Goal: Task Accomplishment & Management: Use online tool/utility

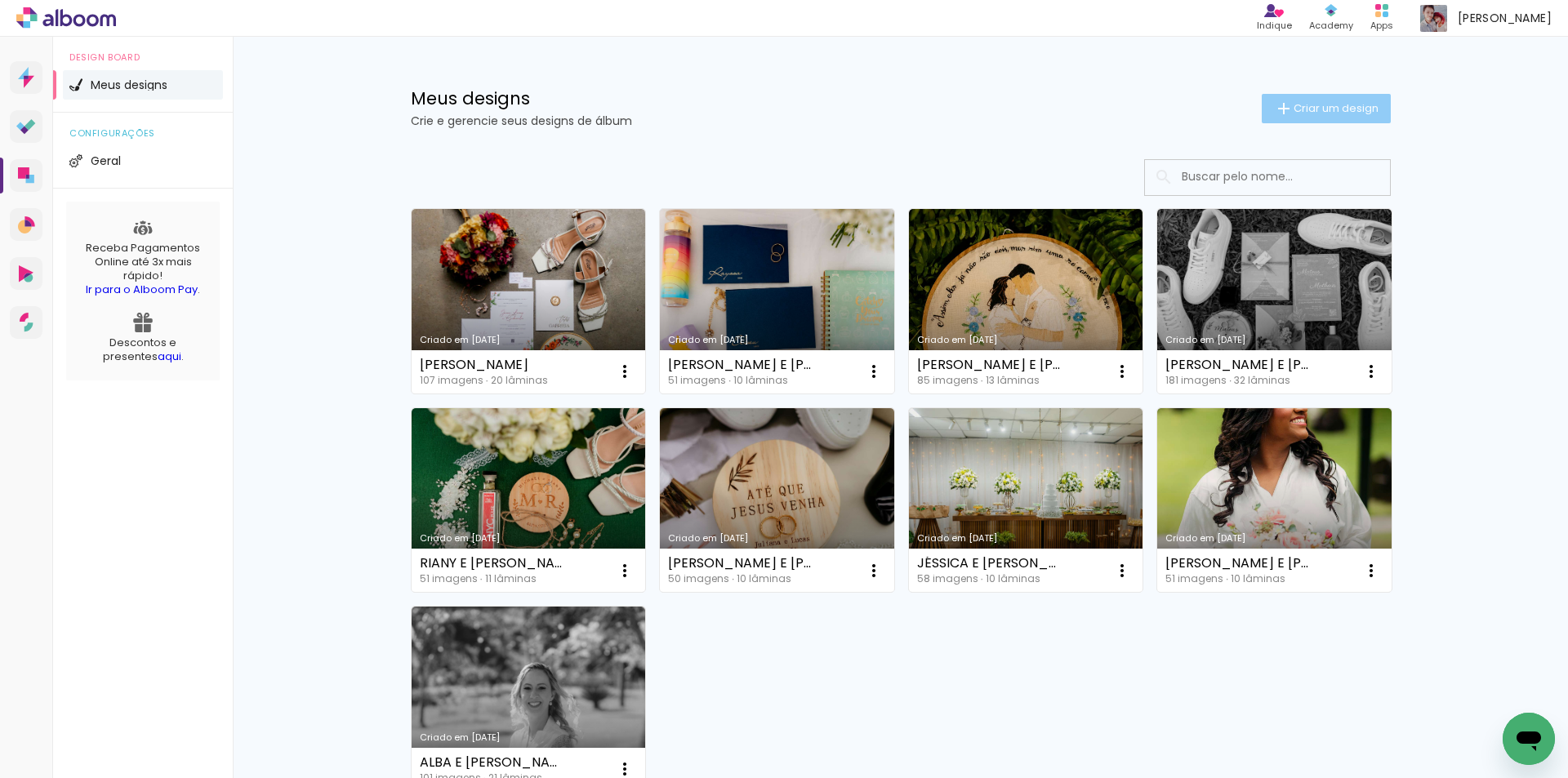
click at [1302, 112] on span "Criar um design" at bounding box center [1335, 108] width 85 height 10
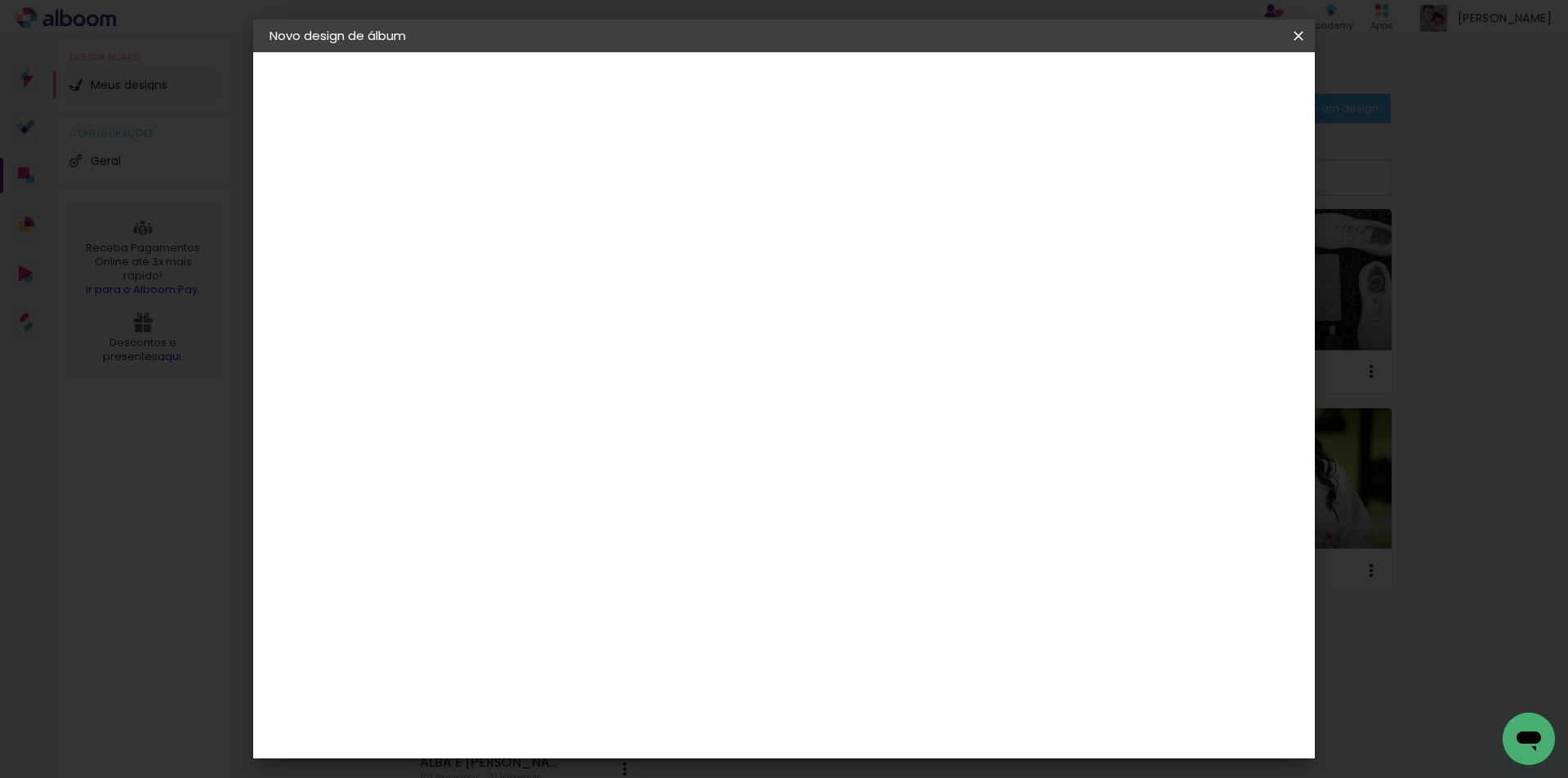
click at [537, 210] on input at bounding box center [537, 219] width 0 height 25
type input "FLEXBOOK 25X50"
type paper-input "FLEXBOOK 25X50"
click at [0, 0] on slot "Avançar" at bounding box center [0, 0] width 0 height 0
click at [637, 311] on input at bounding box center [578, 310] width 165 height 21
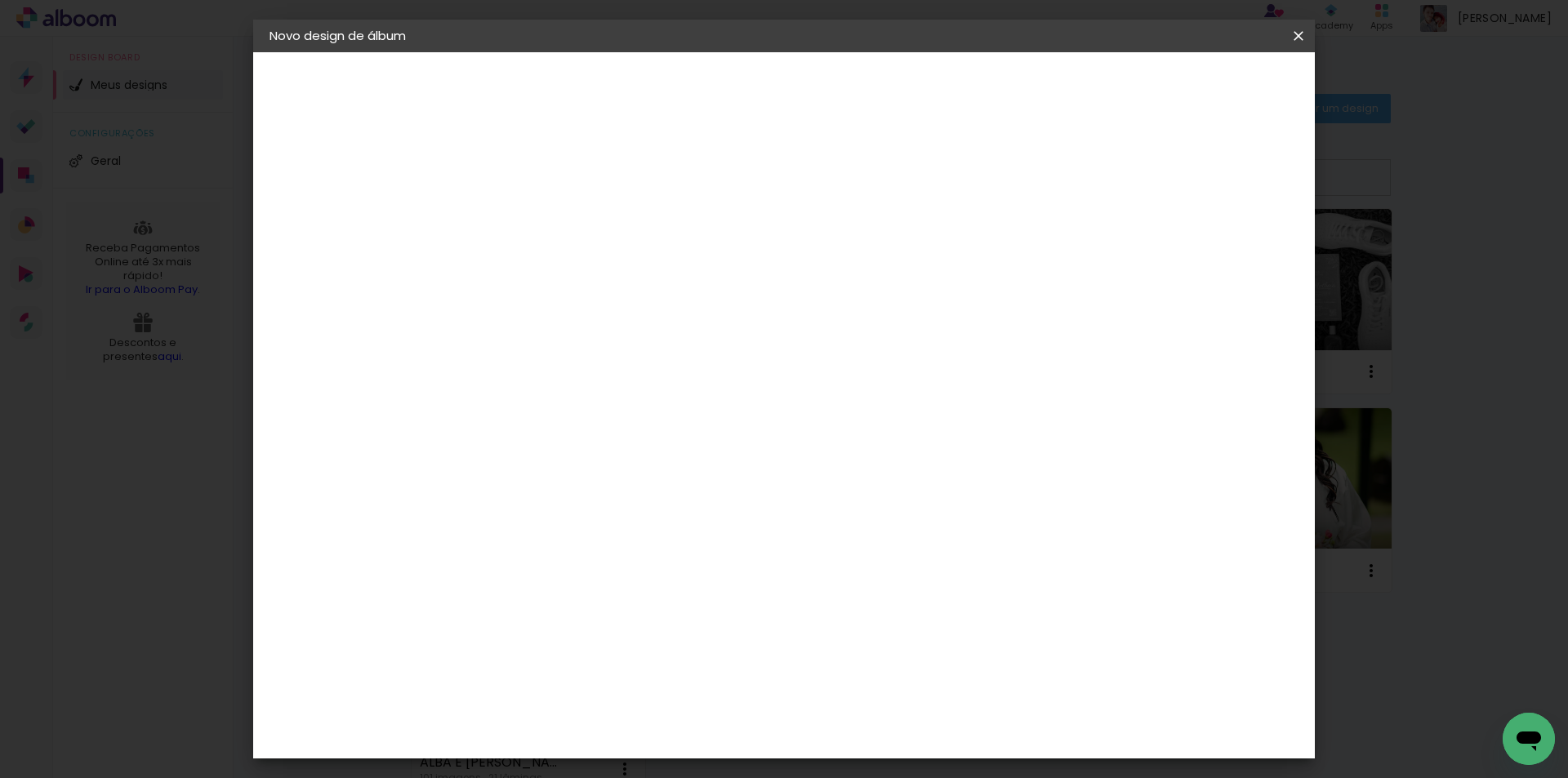
type input "[PERSON_NAME]"
type paper-input "[PERSON_NAME]"
click at [642, 376] on paper-item "[PERSON_NAME]" at bounding box center [566, 368] width 152 height 36
click at [0, 0] on slot "Avançar" at bounding box center [0, 0] width 0 height 0
click at [600, 272] on input "text" at bounding box center [568, 284] width 64 height 25
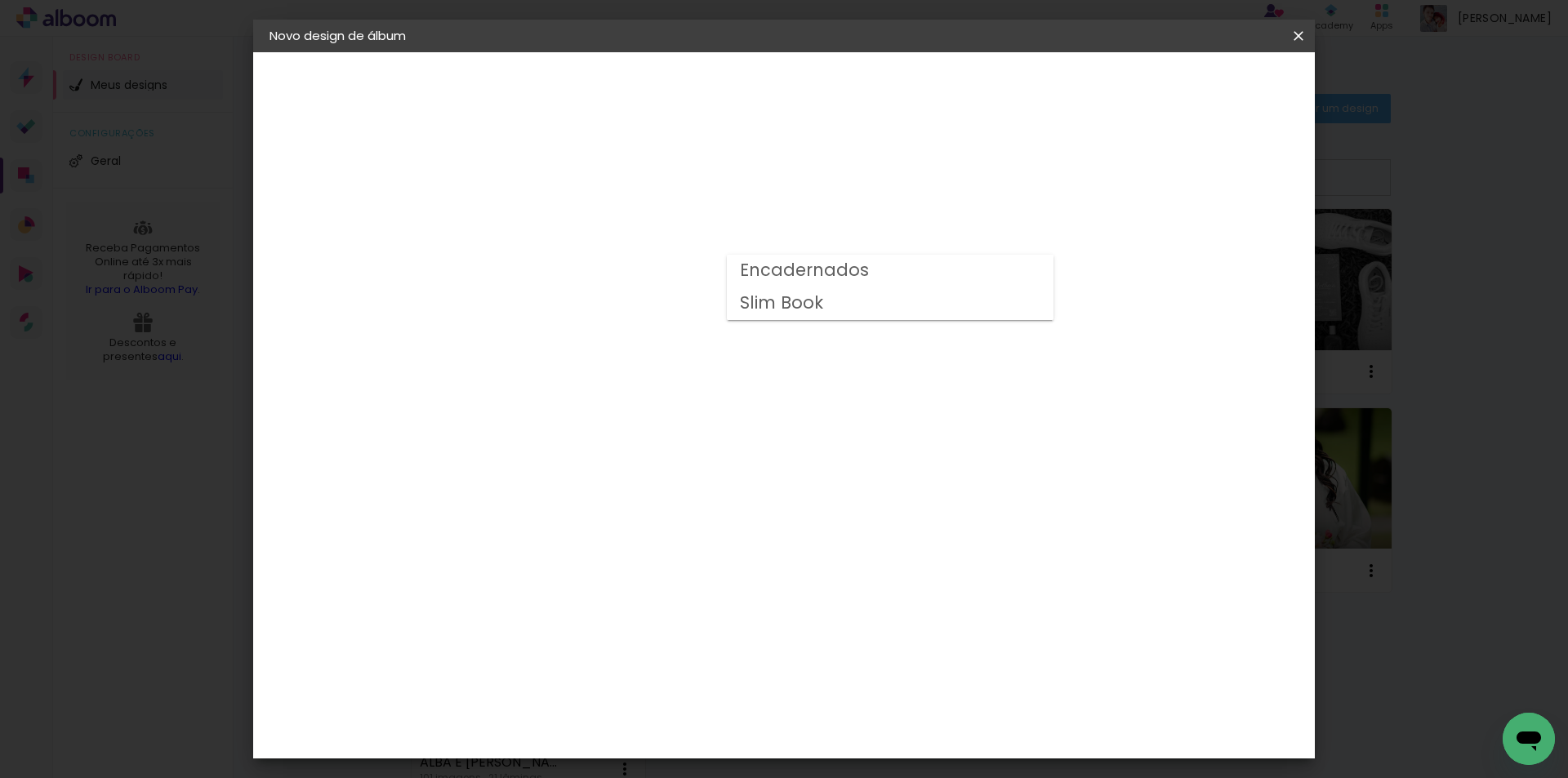
click at [960, 267] on paper-item "Encadernados" at bounding box center [889, 270] width 326 height 33
click at [737, 268] on input "Encadernados" at bounding box center [637, 267] width 200 height 25
click at [985, 179] on paper-item "Encadernados" at bounding box center [884, 189] width 326 height 33
click at [737, 179] on input "Encadernados" at bounding box center [637, 186] width 200 height 25
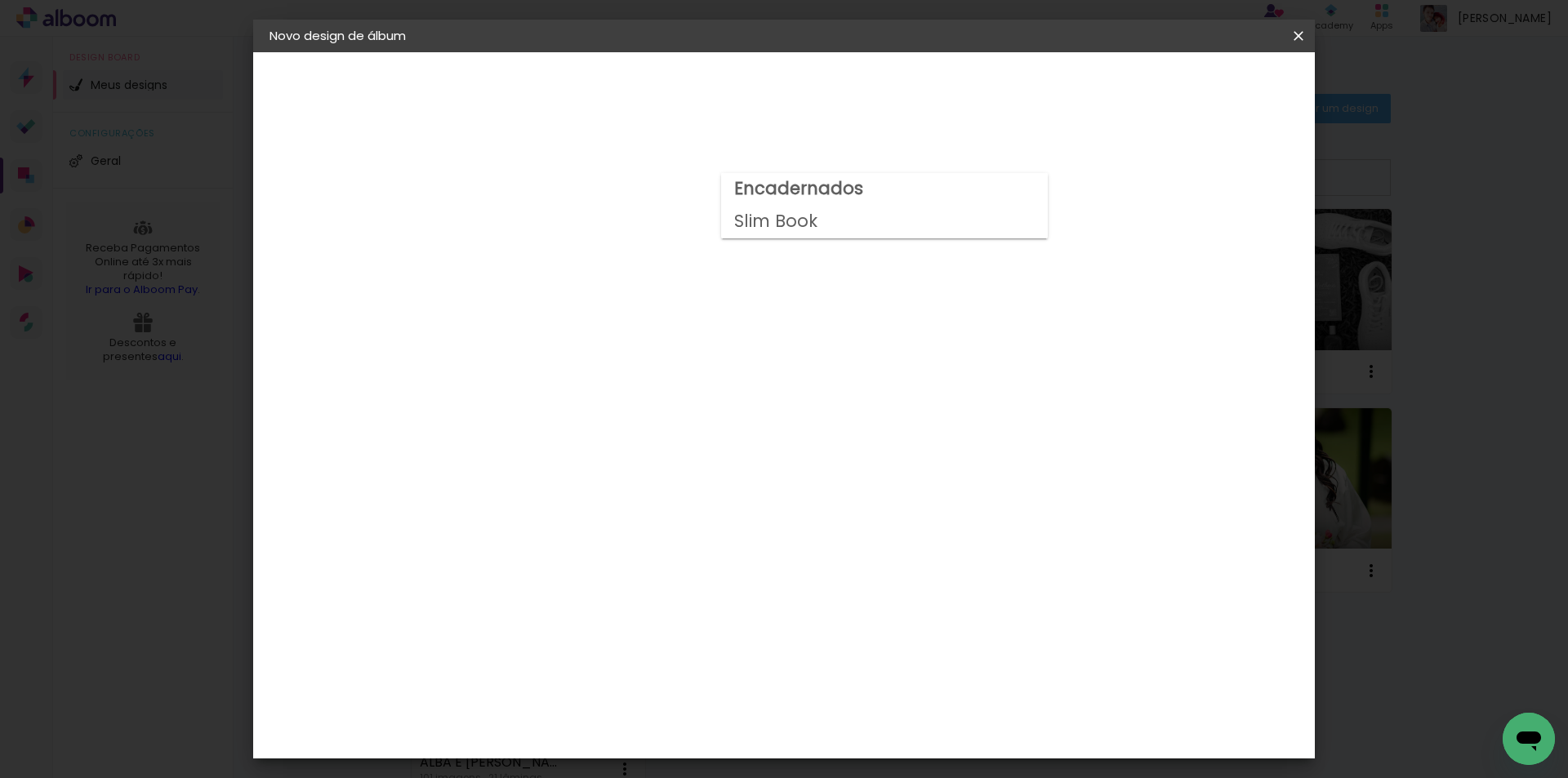
click at [982, 225] on paper-item "Slim Book" at bounding box center [884, 222] width 326 height 33
click at [737, 175] on input "Slim Book" at bounding box center [637, 186] width 200 height 25
click at [869, 182] on paper-item "Encadernados" at bounding box center [884, 189] width 326 height 33
click at [737, 186] on input "Encadernados" at bounding box center [637, 186] width 200 height 25
click at [825, 223] on paper-item "Slim Book" at bounding box center [884, 222] width 326 height 33
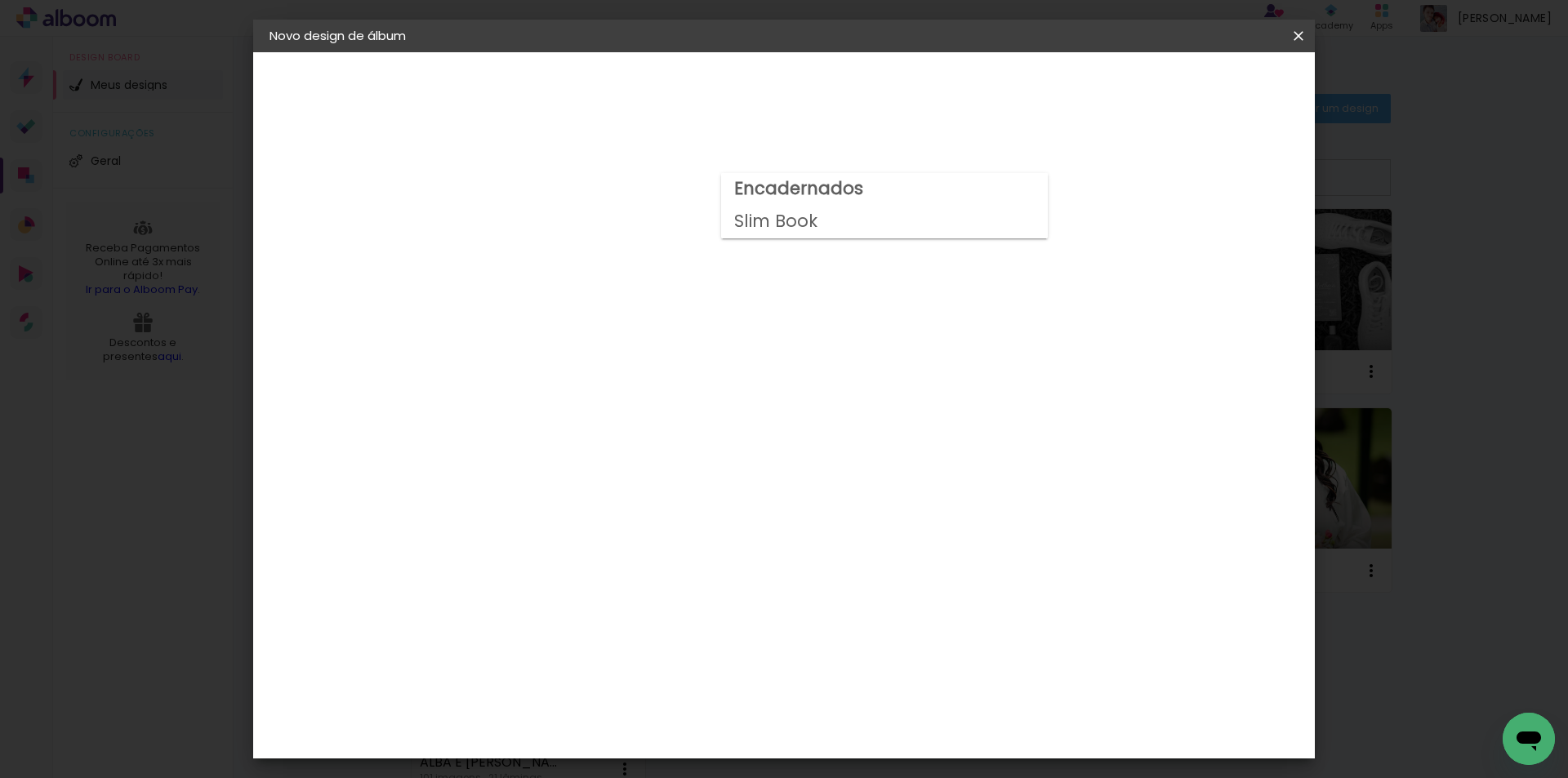
type input "Slim Book"
click at [647, 641] on span "25 x 50" at bounding box center [608, 657] width 76 height 34
click at [0, 0] on slot "Avançar" at bounding box center [0, 0] width 0 height 0
click at [1104, 173] on div at bounding box center [1097, 177] width 15 height 15
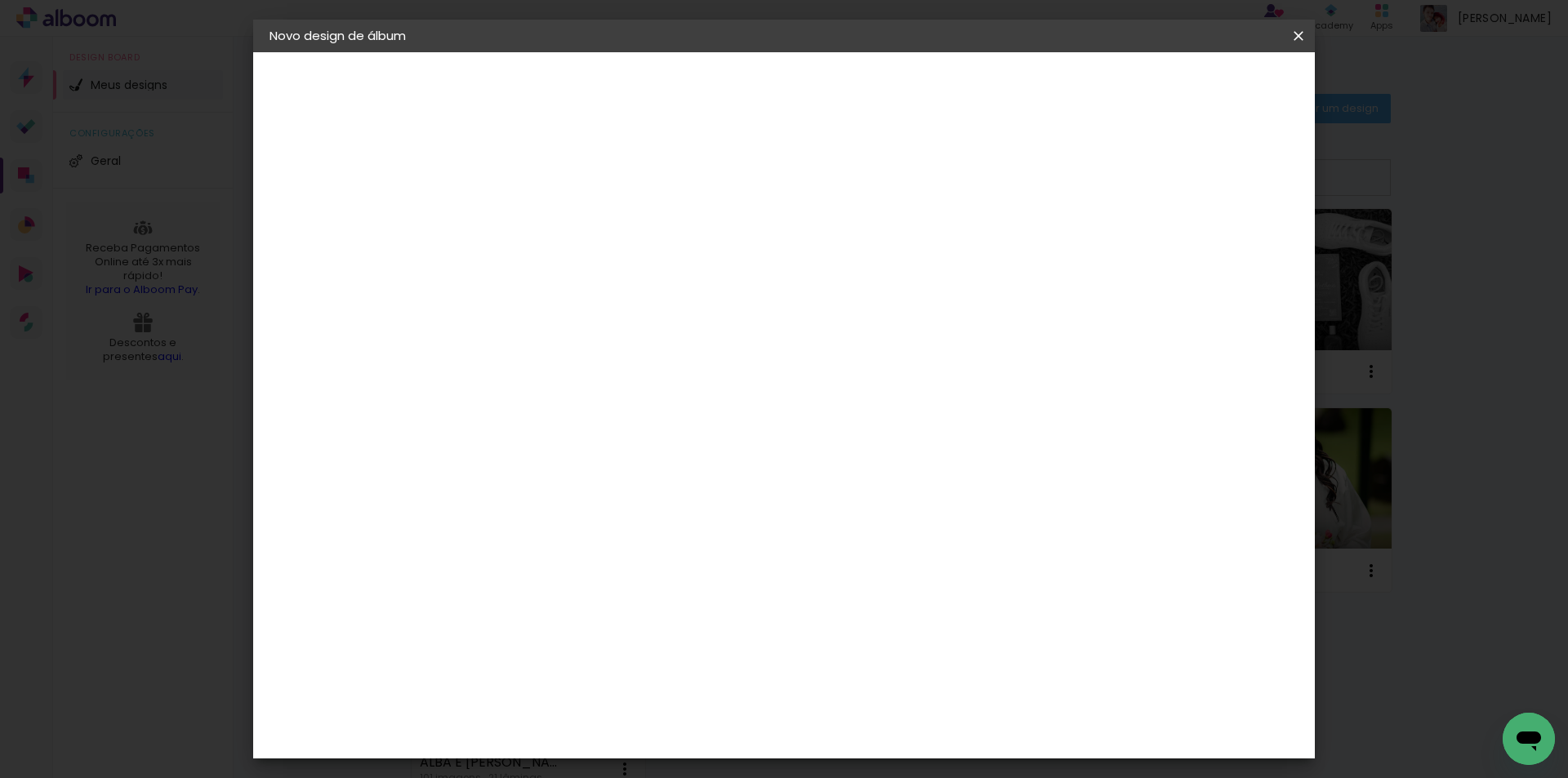
type paper-checkbox "on"
click at [1196, 87] on span "Iniciar design" at bounding box center [1158, 86] width 74 height 11
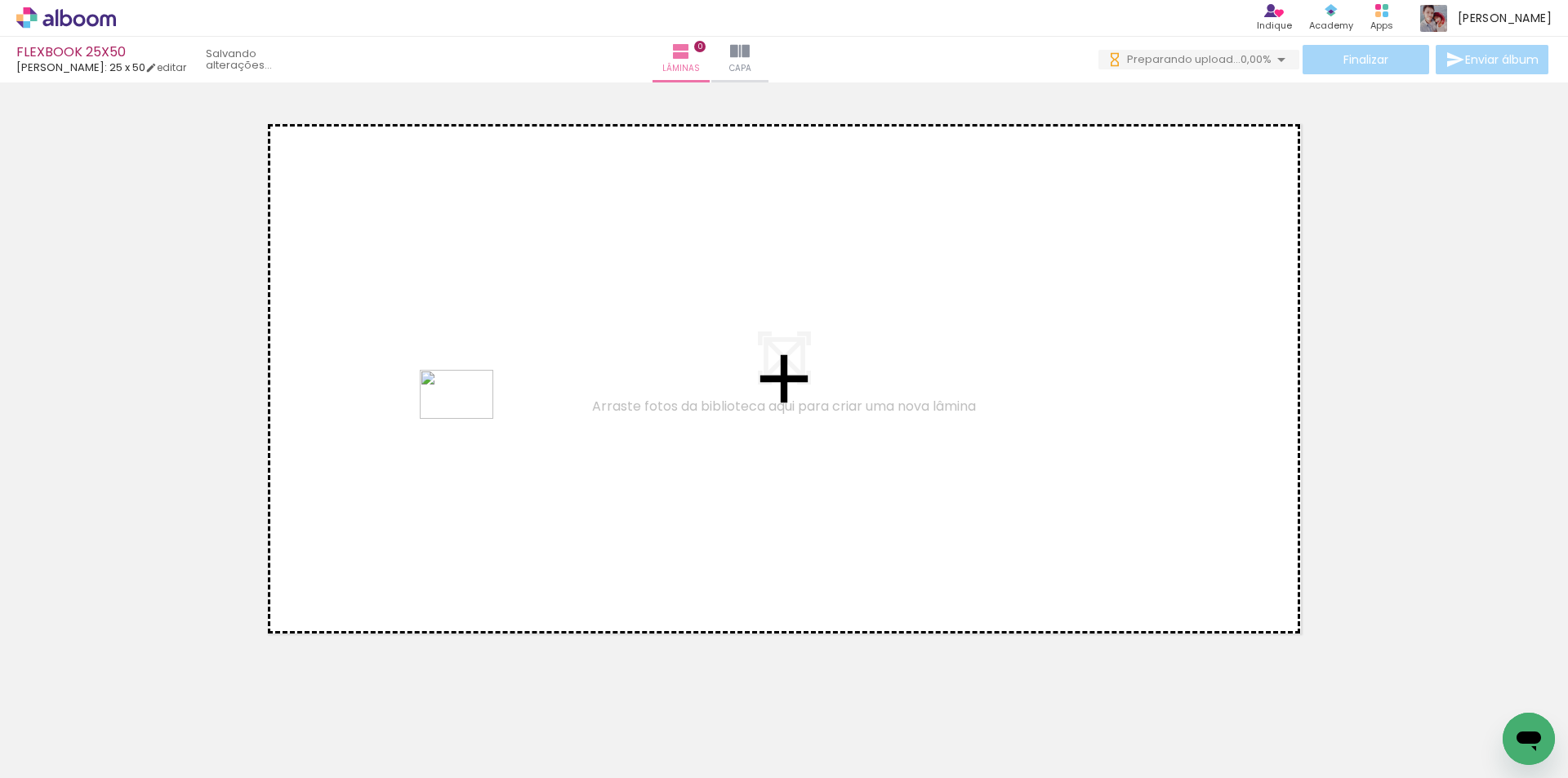
drag, startPoint x: 460, startPoint y: 653, endPoint x: 468, endPoint y: 419, distance: 234.1
click at [468, 419] on quentale-workspace at bounding box center [784, 389] width 1568 height 778
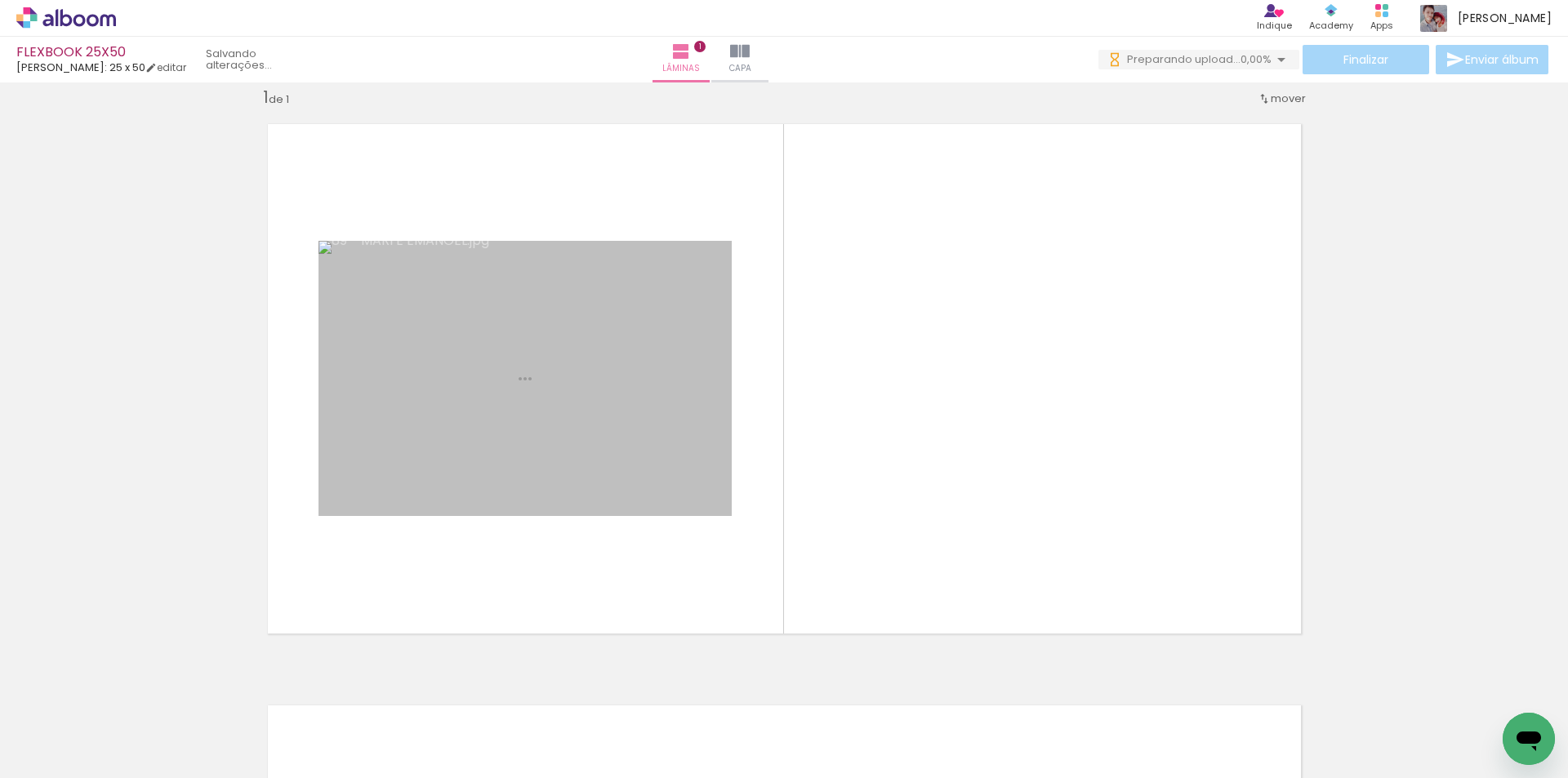
scroll to position [22, 0]
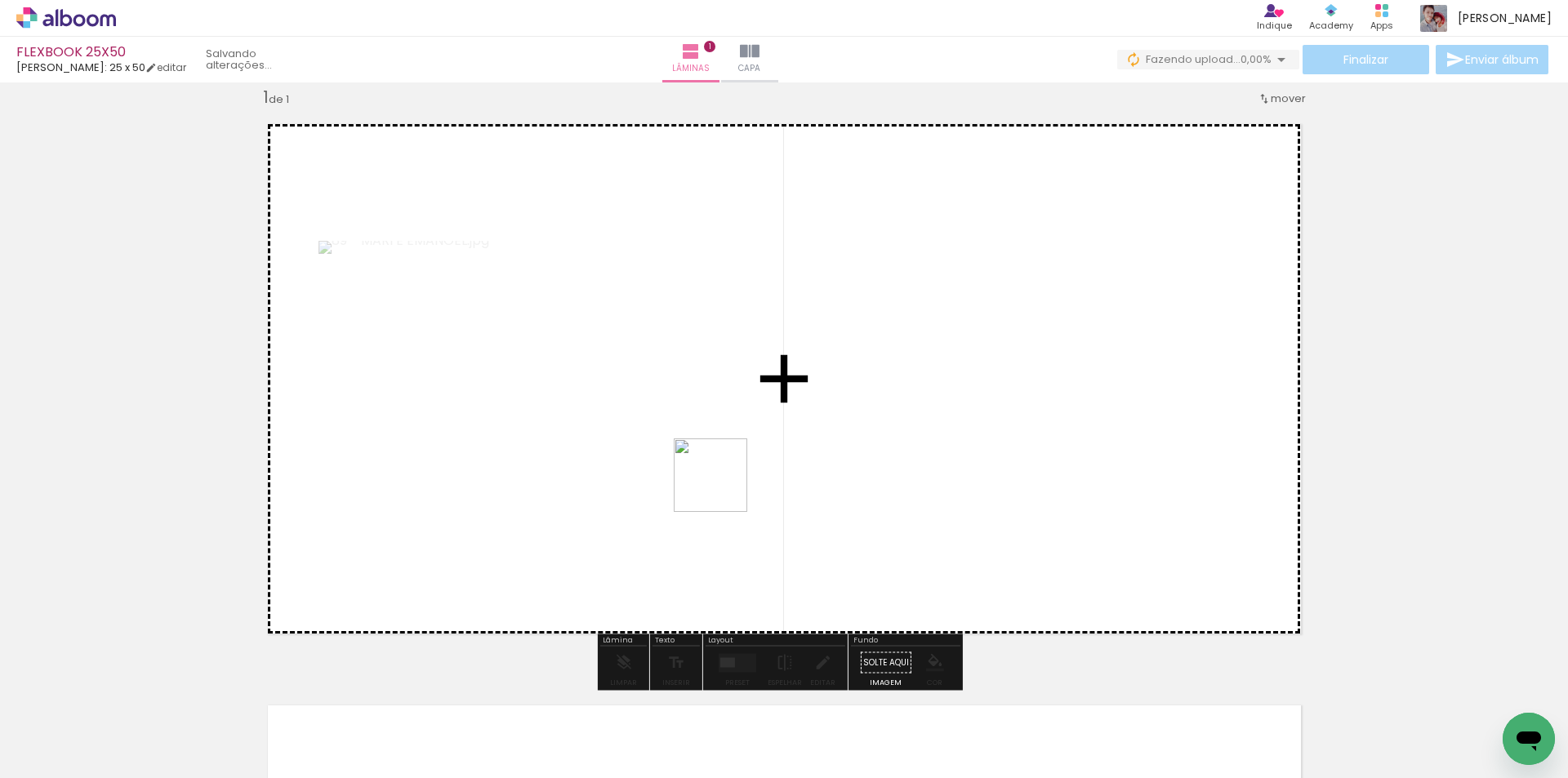
drag, startPoint x: 355, startPoint y: 732, endPoint x: 724, endPoint y: 486, distance: 443.5
click at [724, 486] on quentale-workspace at bounding box center [784, 389] width 1568 height 778
drag, startPoint x: 525, startPoint y: 735, endPoint x: 699, endPoint y: 434, distance: 347.7
click at [699, 434] on quentale-workspace at bounding box center [784, 389] width 1568 height 778
drag, startPoint x: 640, startPoint y: 649, endPoint x: 679, endPoint y: 487, distance: 166.6
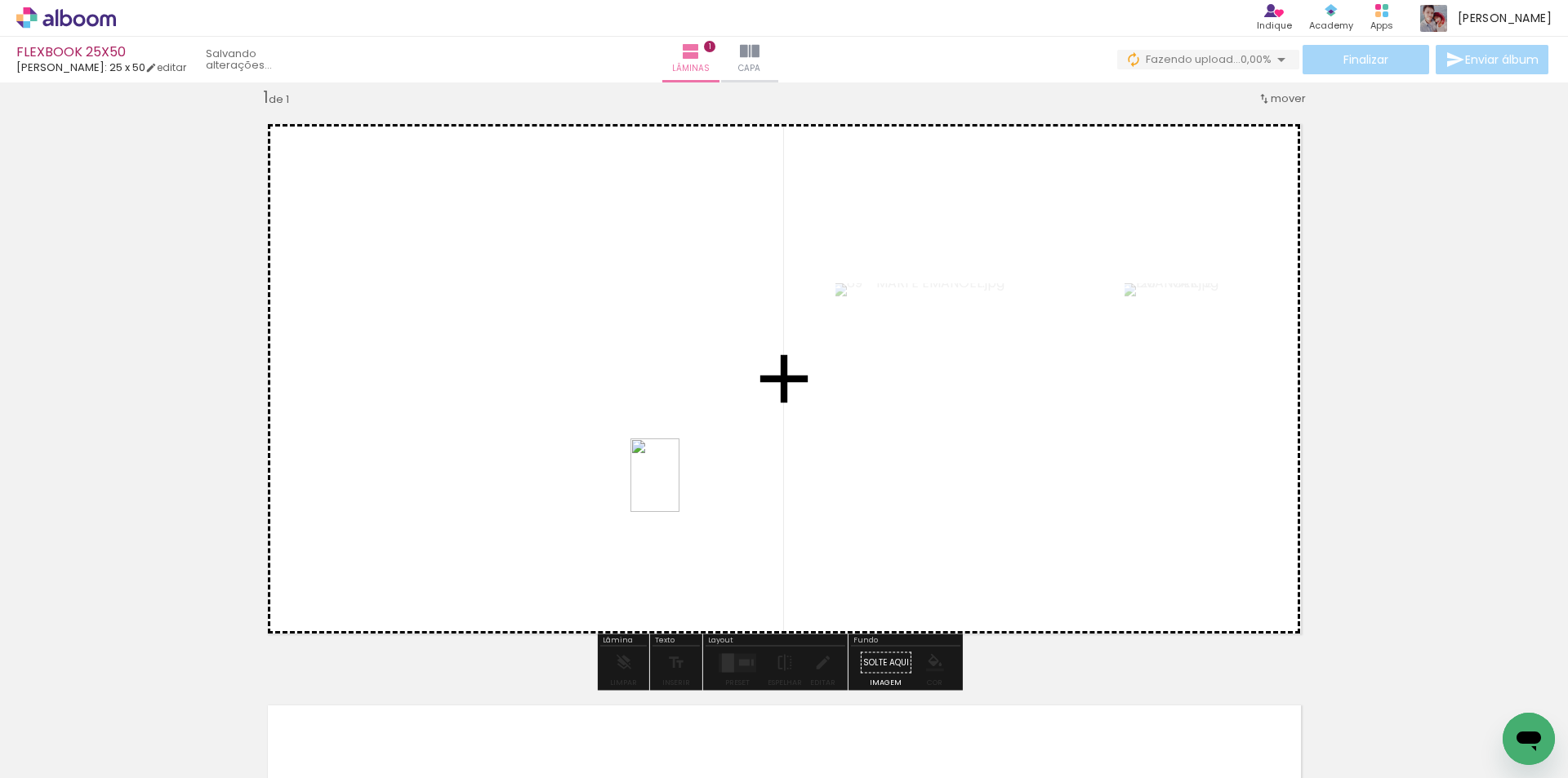
click at [679, 487] on quentale-workspace at bounding box center [784, 389] width 1568 height 778
drag, startPoint x: 173, startPoint y: 734, endPoint x: 467, endPoint y: 489, distance: 382.7
click at [467, 489] on quentale-workspace at bounding box center [784, 389] width 1568 height 778
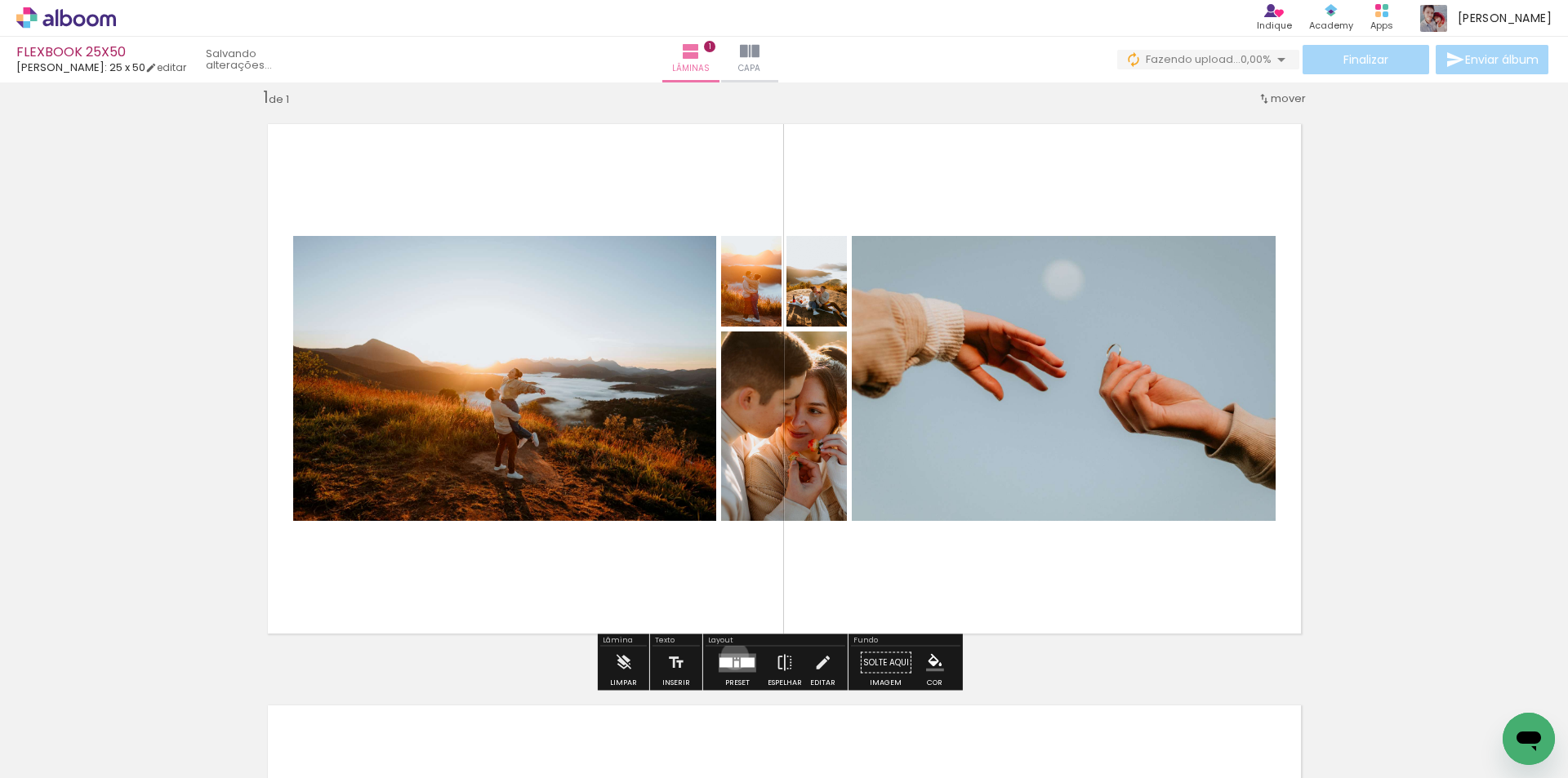
click at [730, 656] on quentale-layouter at bounding box center [737, 663] width 37 height 19
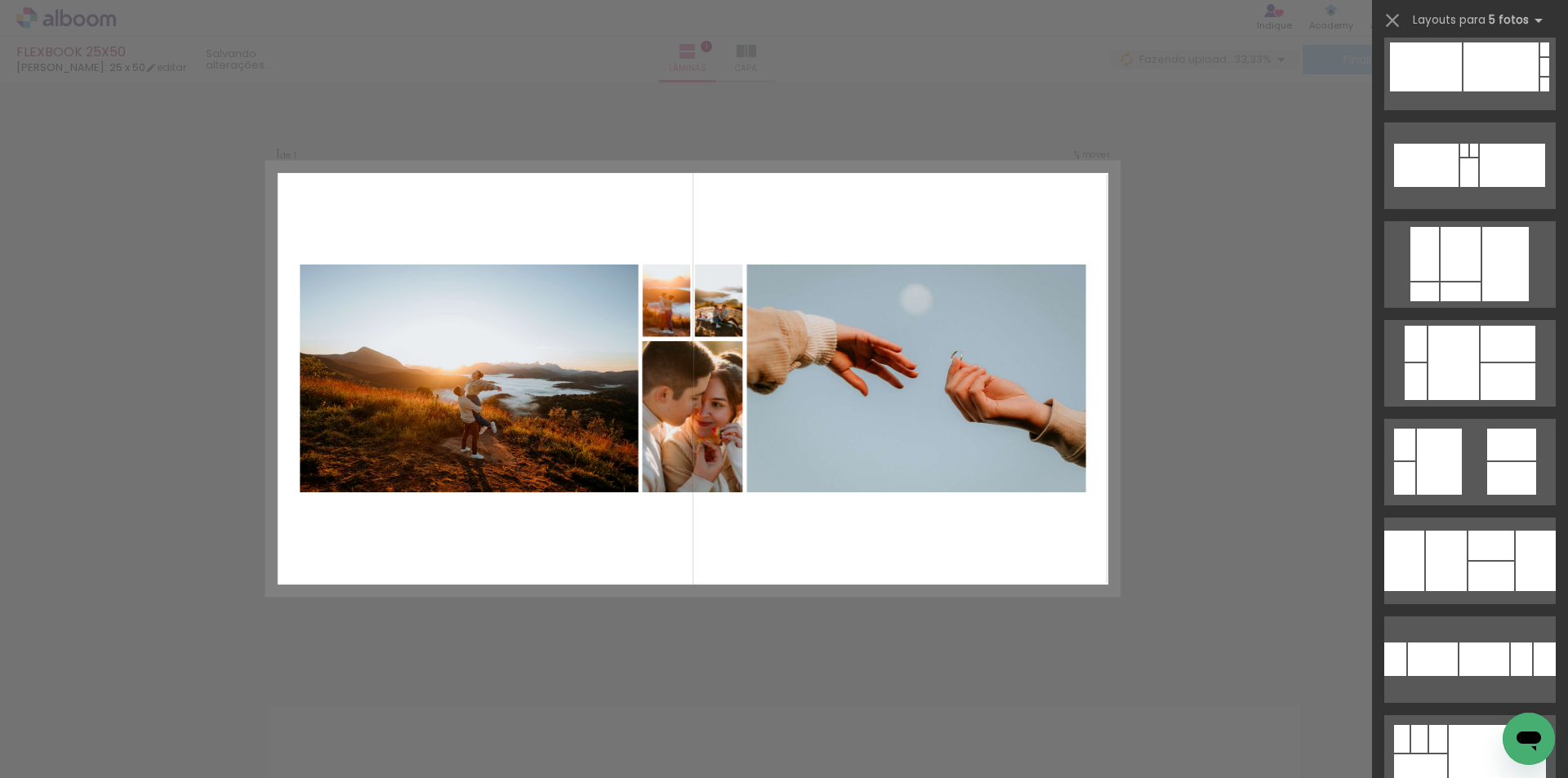
scroll to position [980, 0]
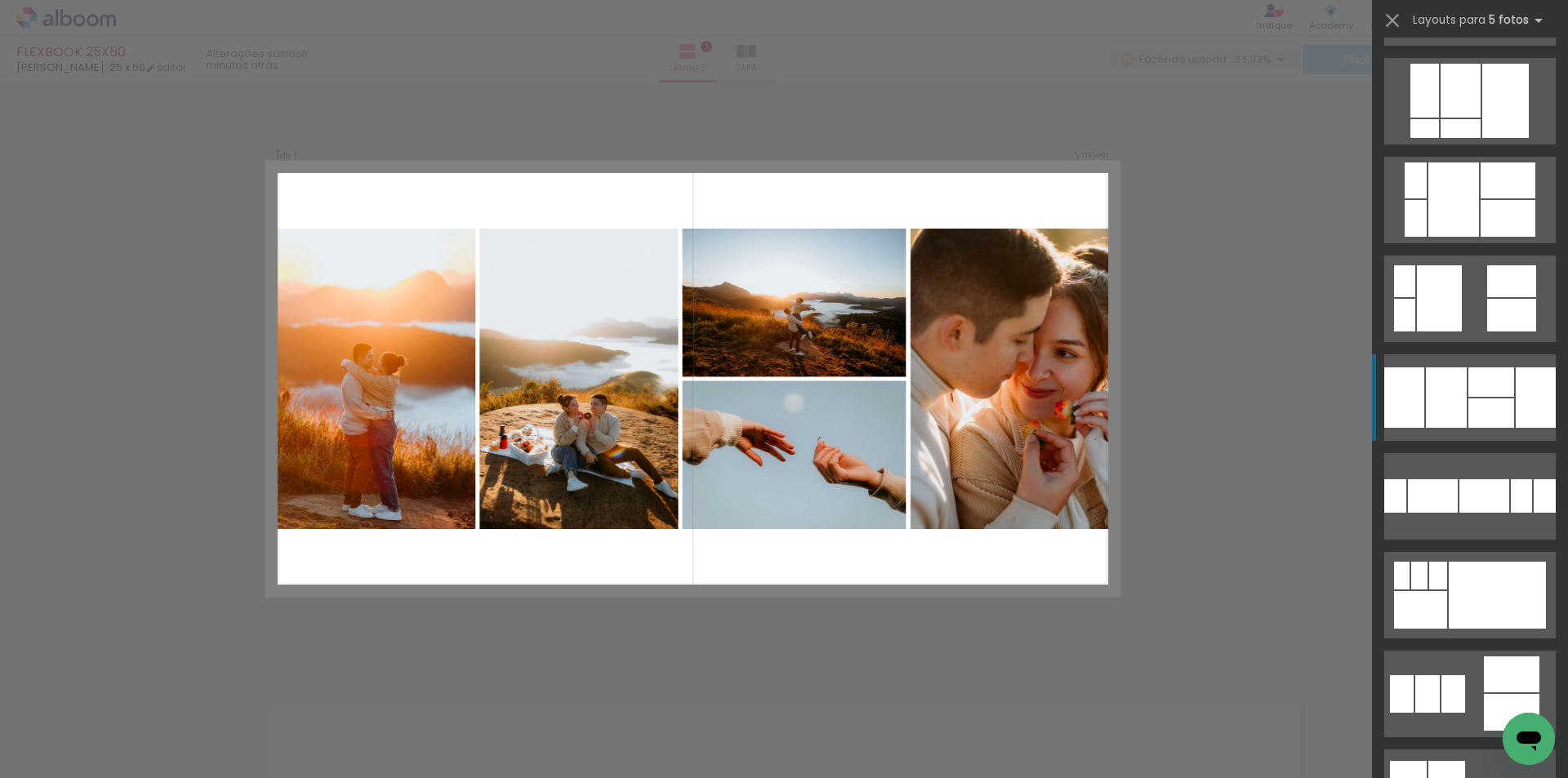
click at [1520, 405] on div at bounding box center [1535, 397] width 40 height 61
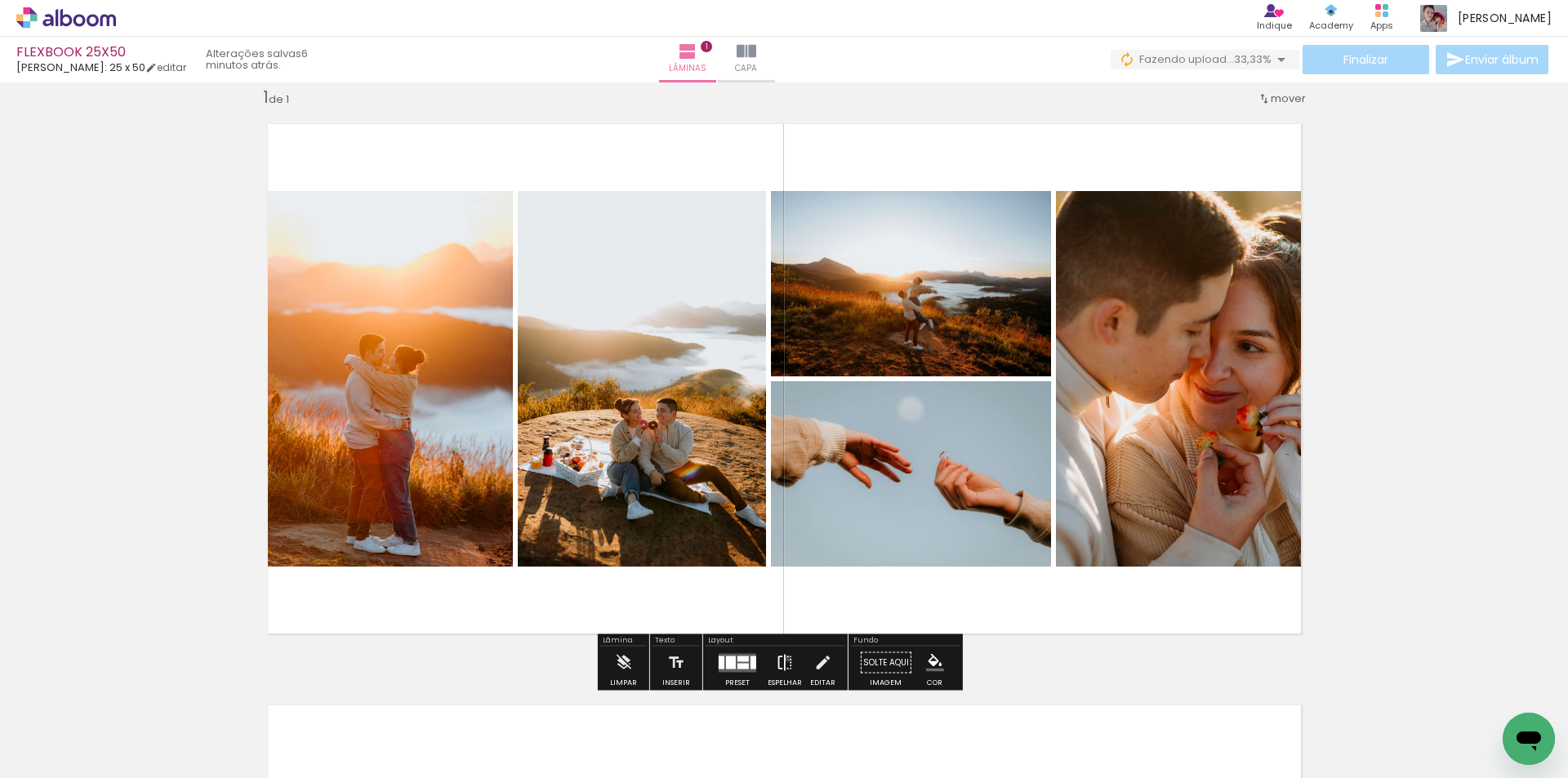
click at [784, 659] on iron-icon at bounding box center [784, 663] width 18 height 33
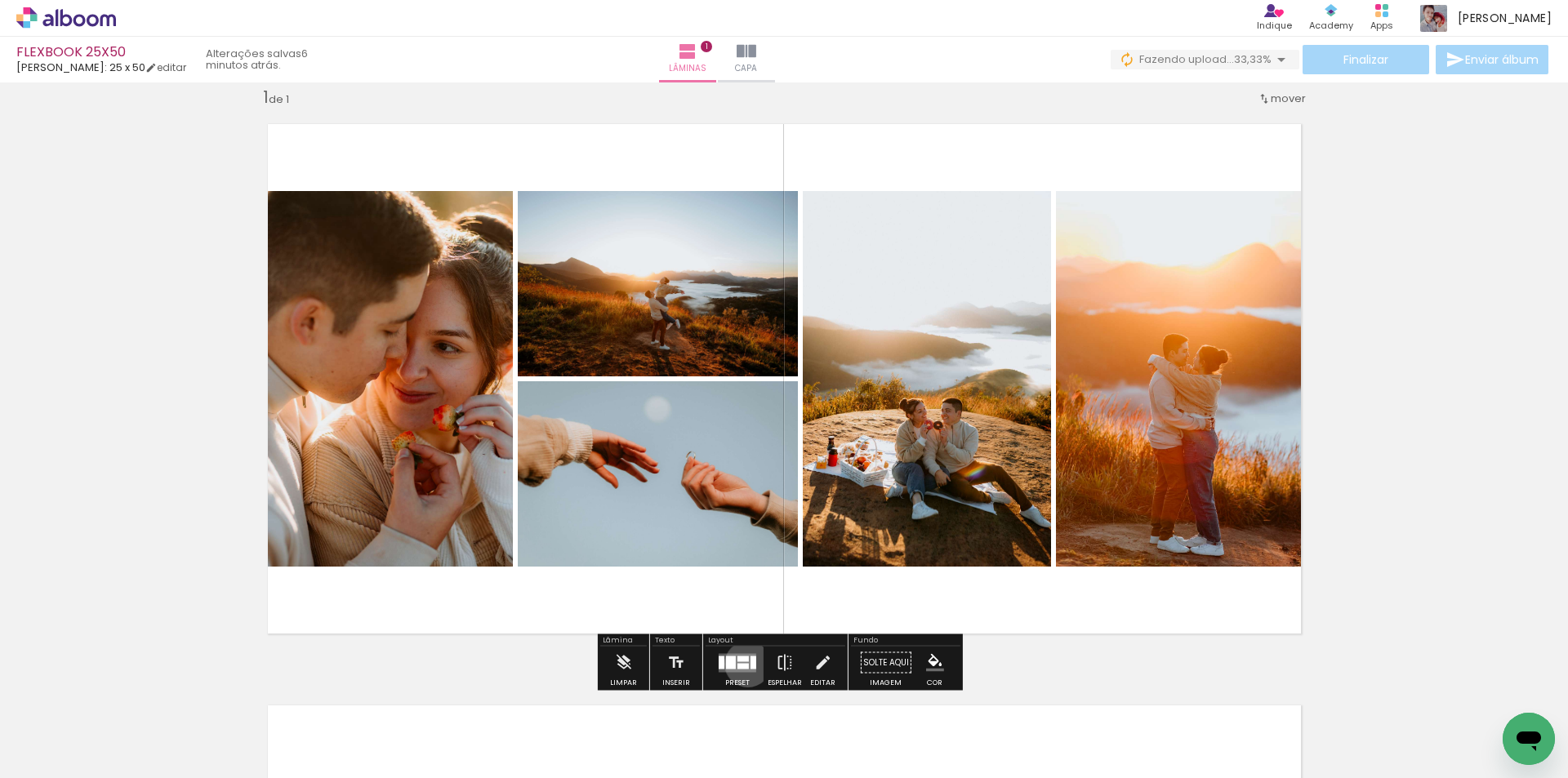
click at [743, 664] on div at bounding box center [742, 666] width 11 height 6
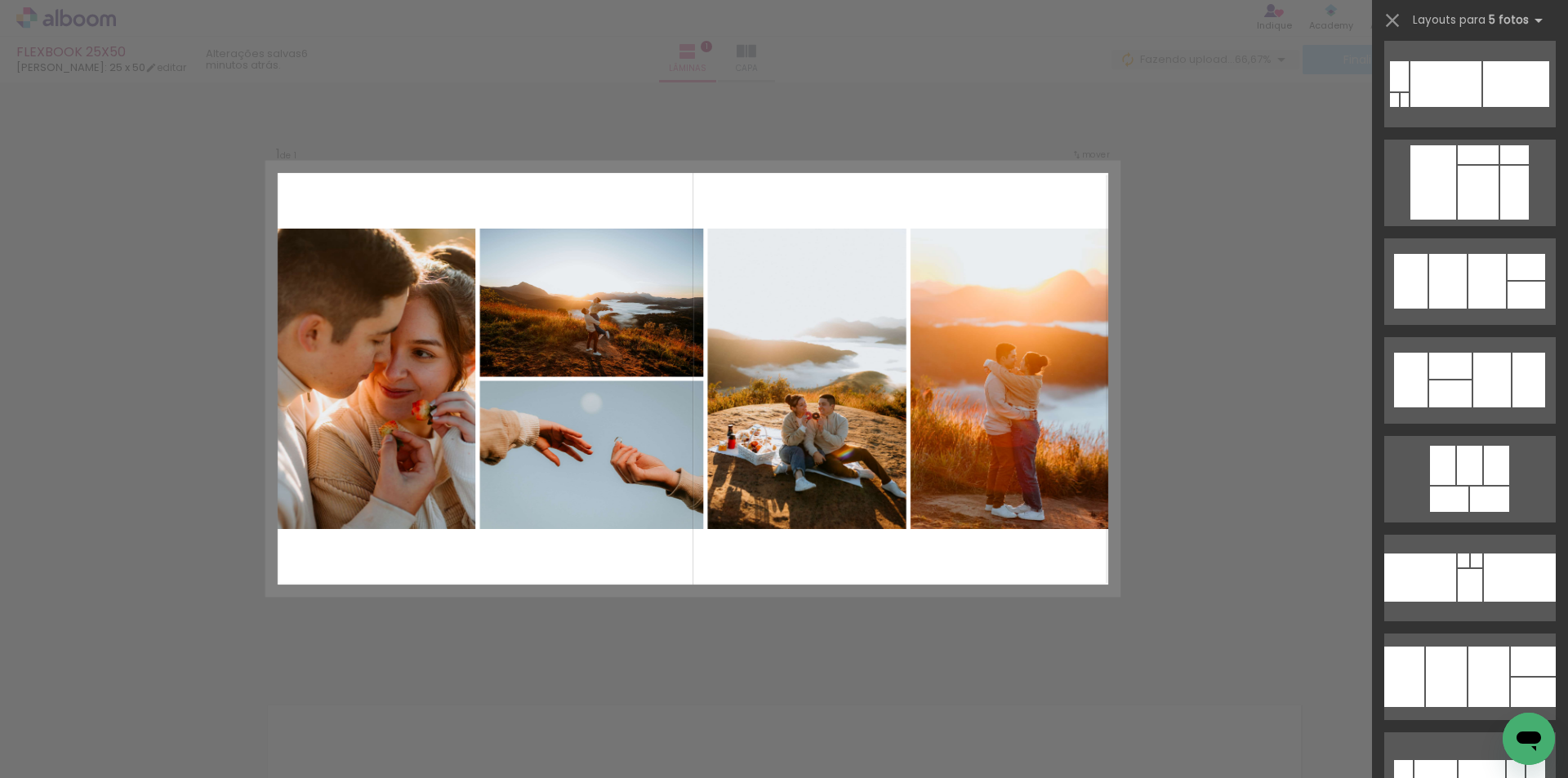
scroll to position [2346, 0]
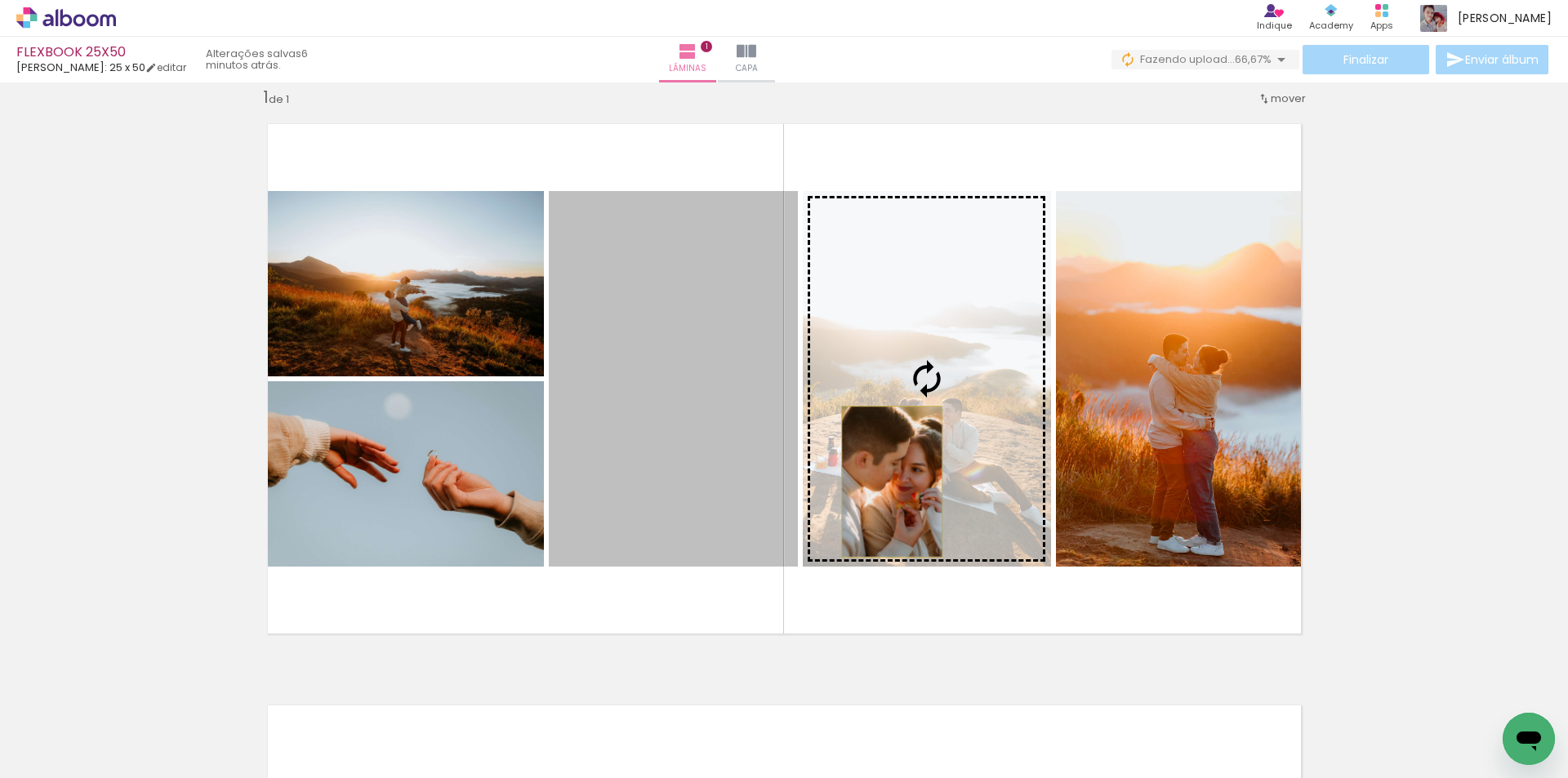
drag, startPoint x: 685, startPoint y: 490, endPoint x: 885, endPoint y: 482, distance: 200.2
click at [0, 0] on slot at bounding box center [0, 0] width 0 height 0
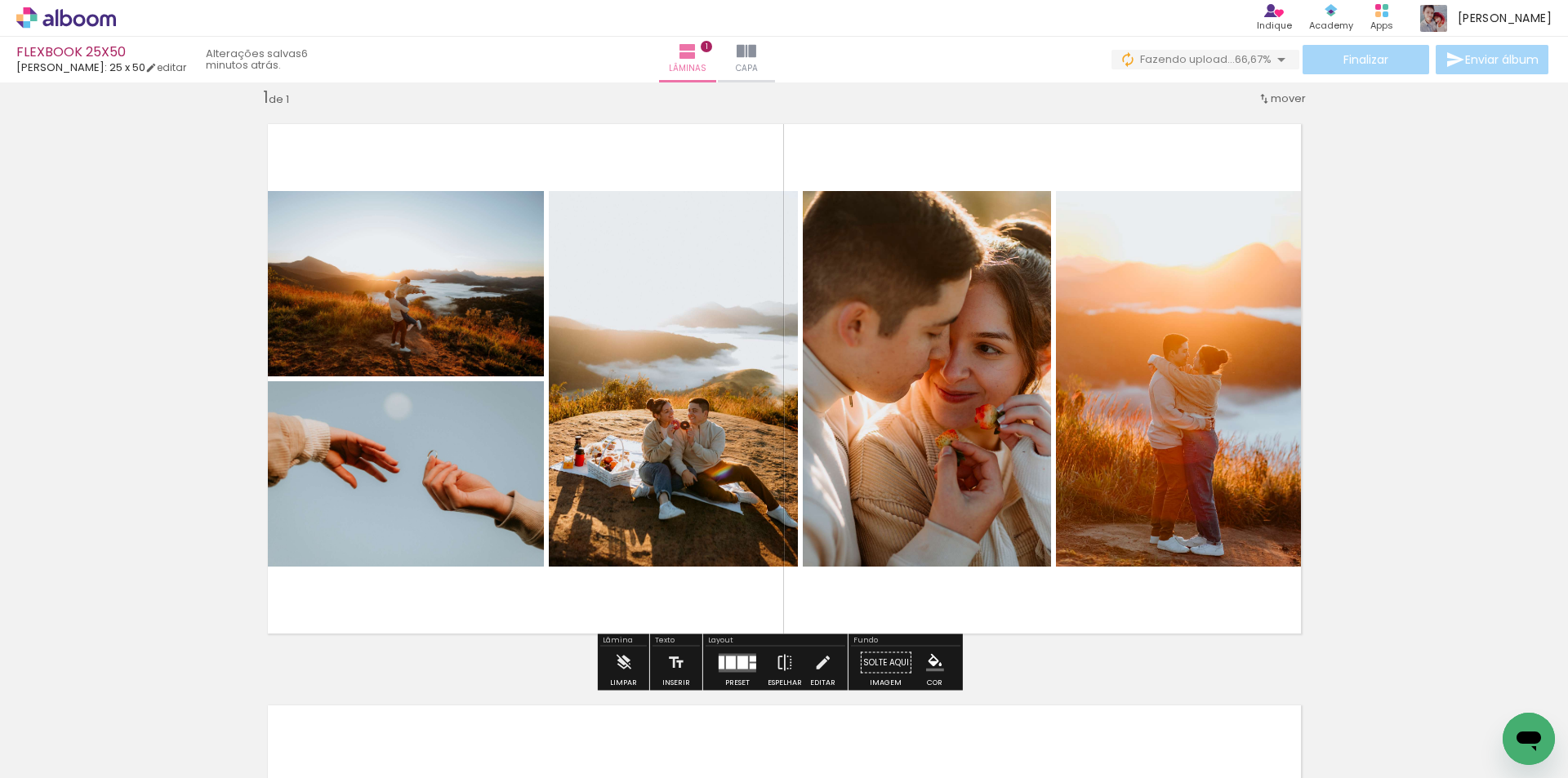
click at [1214, 460] on quentale-photo at bounding box center [1186, 379] width 261 height 376
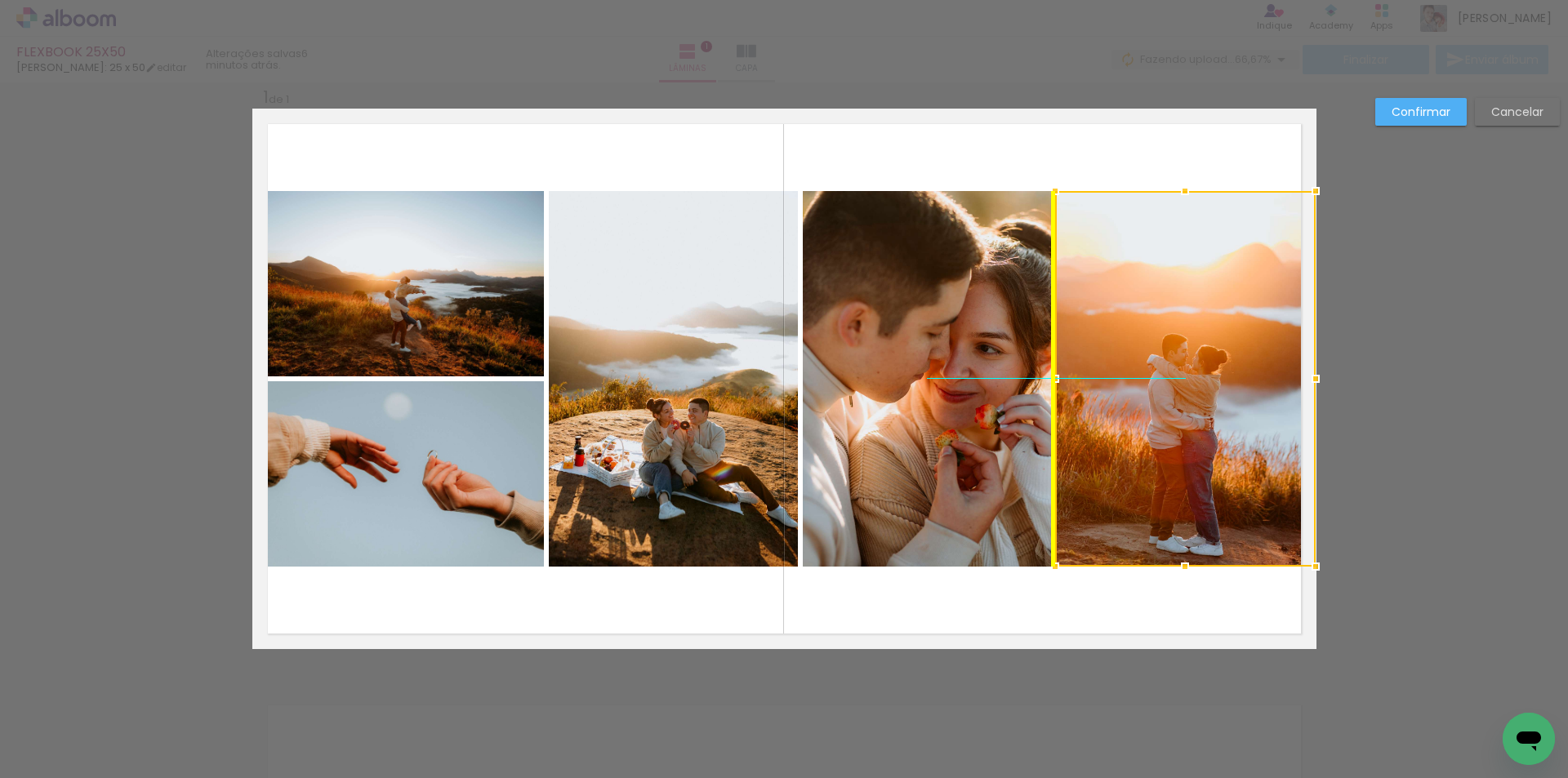
click at [1201, 483] on div at bounding box center [1185, 379] width 261 height 376
click at [0, 0] on slot "Cancelar" at bounding box center [0, 0] width 0 height 0
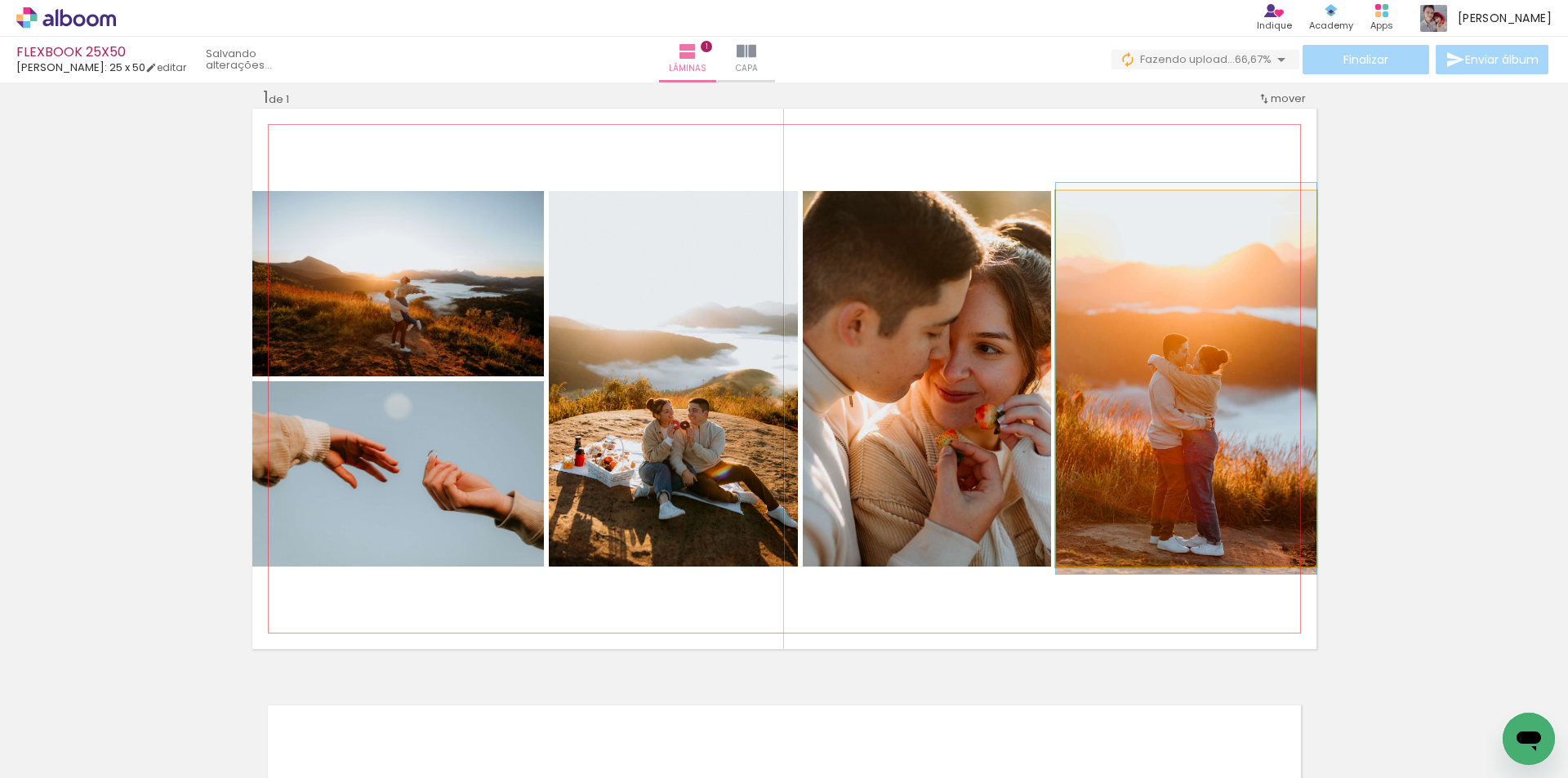
click at [1166, 374] on quentale-photo at bounding box center [1186, 379] width 261 height 376
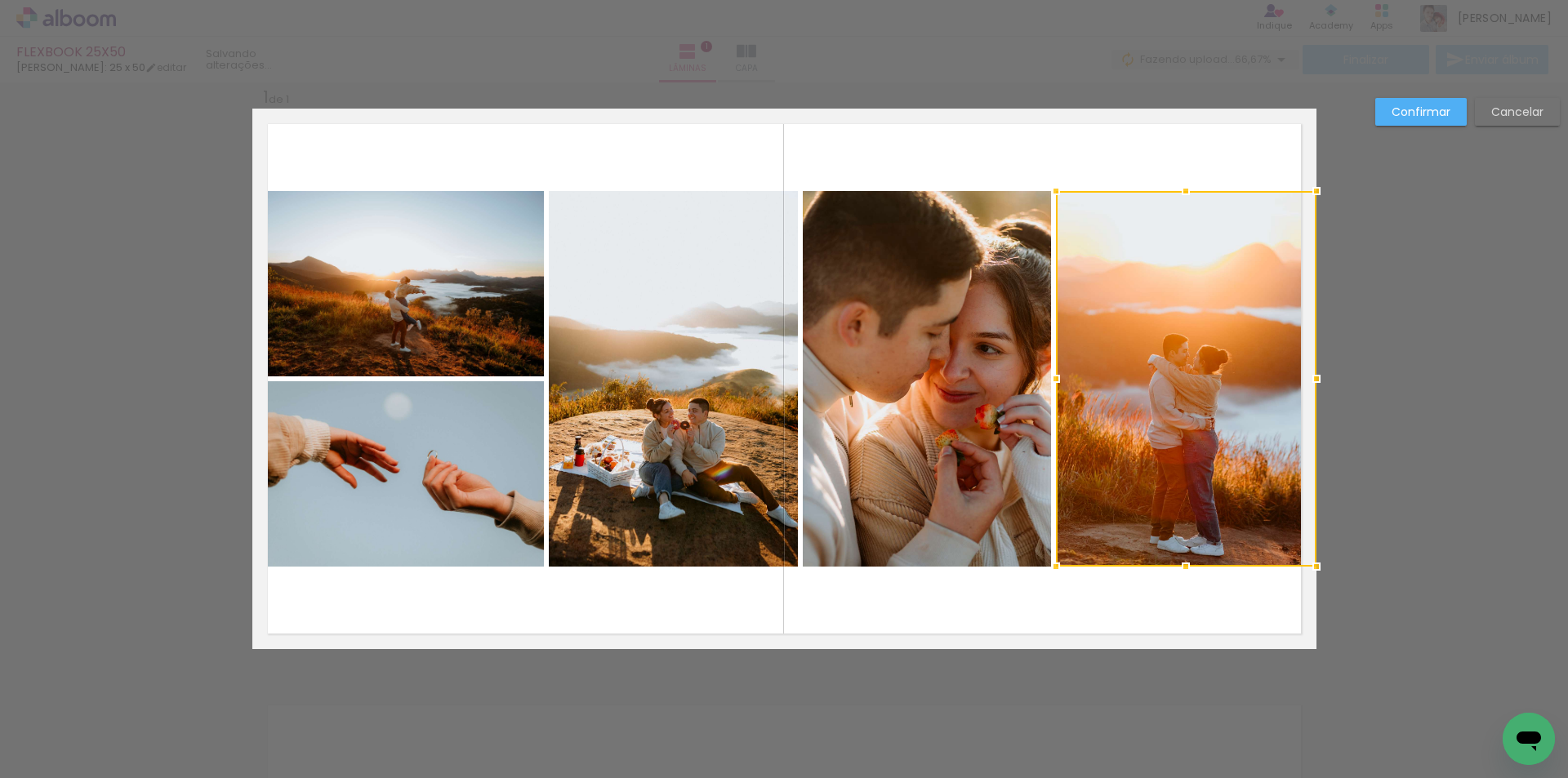
click at [1174, 388] on div at bounding box center [1186, 379] width 261 height 376
click at [0, 0] on slot "Cancelar" at bounding box center [0, 0] width 0 height 0
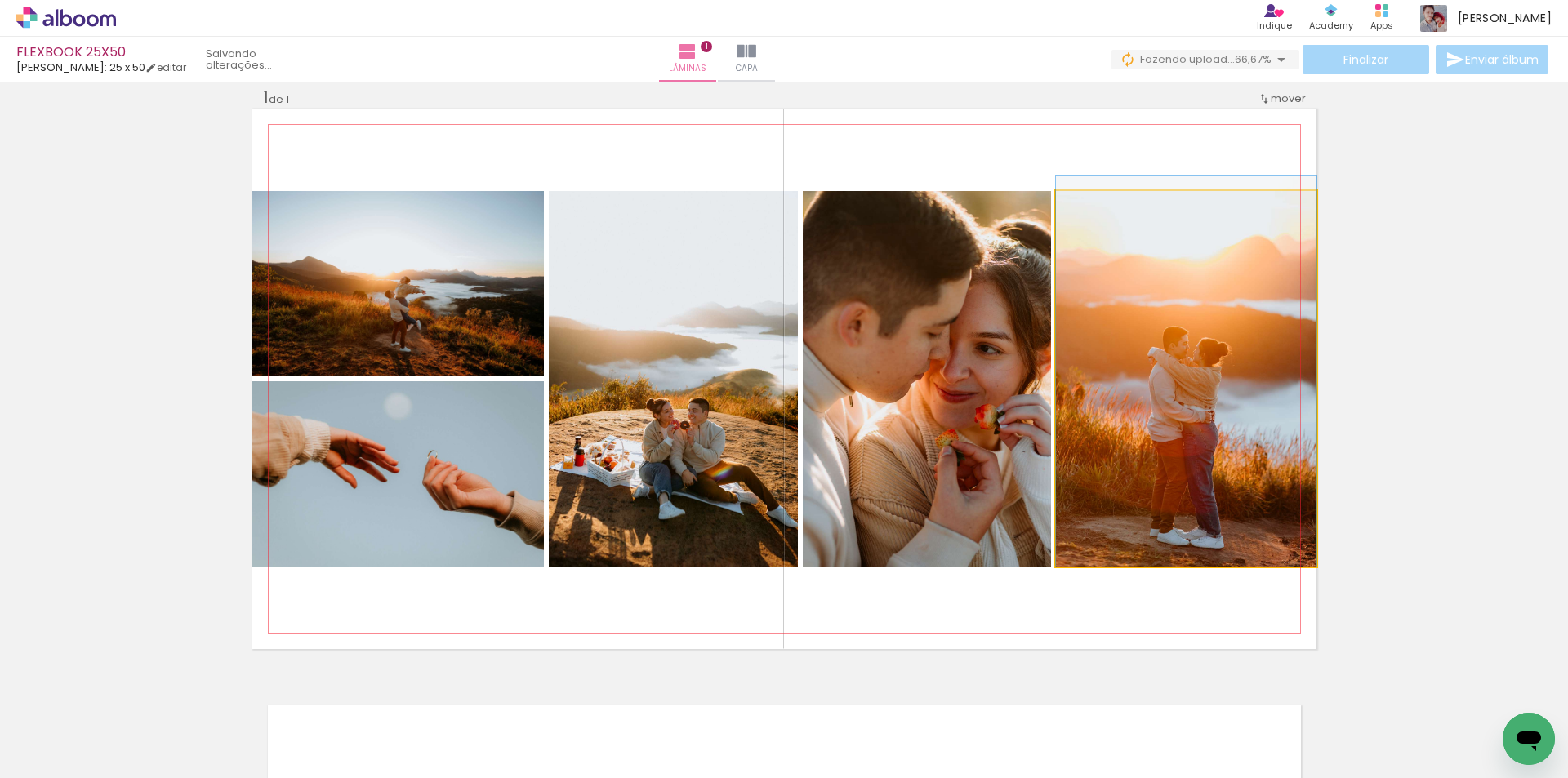
drag, startPoint x: 1207, startPoint y: 319, endPoint x: 1207, endPoint y: 310, distance: 9.0
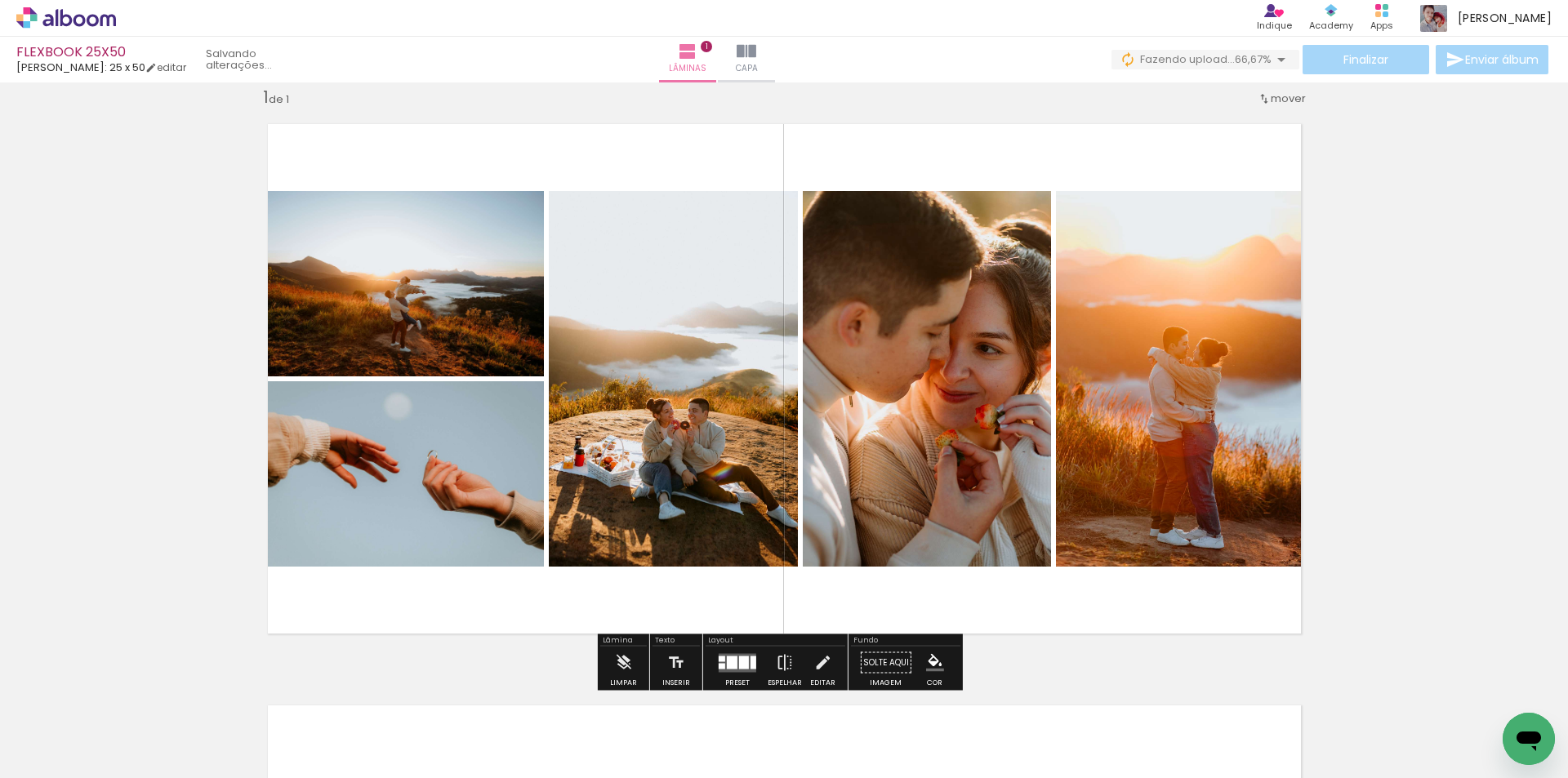
click at [1361, 277] on div "Inserir lâmina 1 de 1" at bounding box center [784, 649] width 1568 height 1163
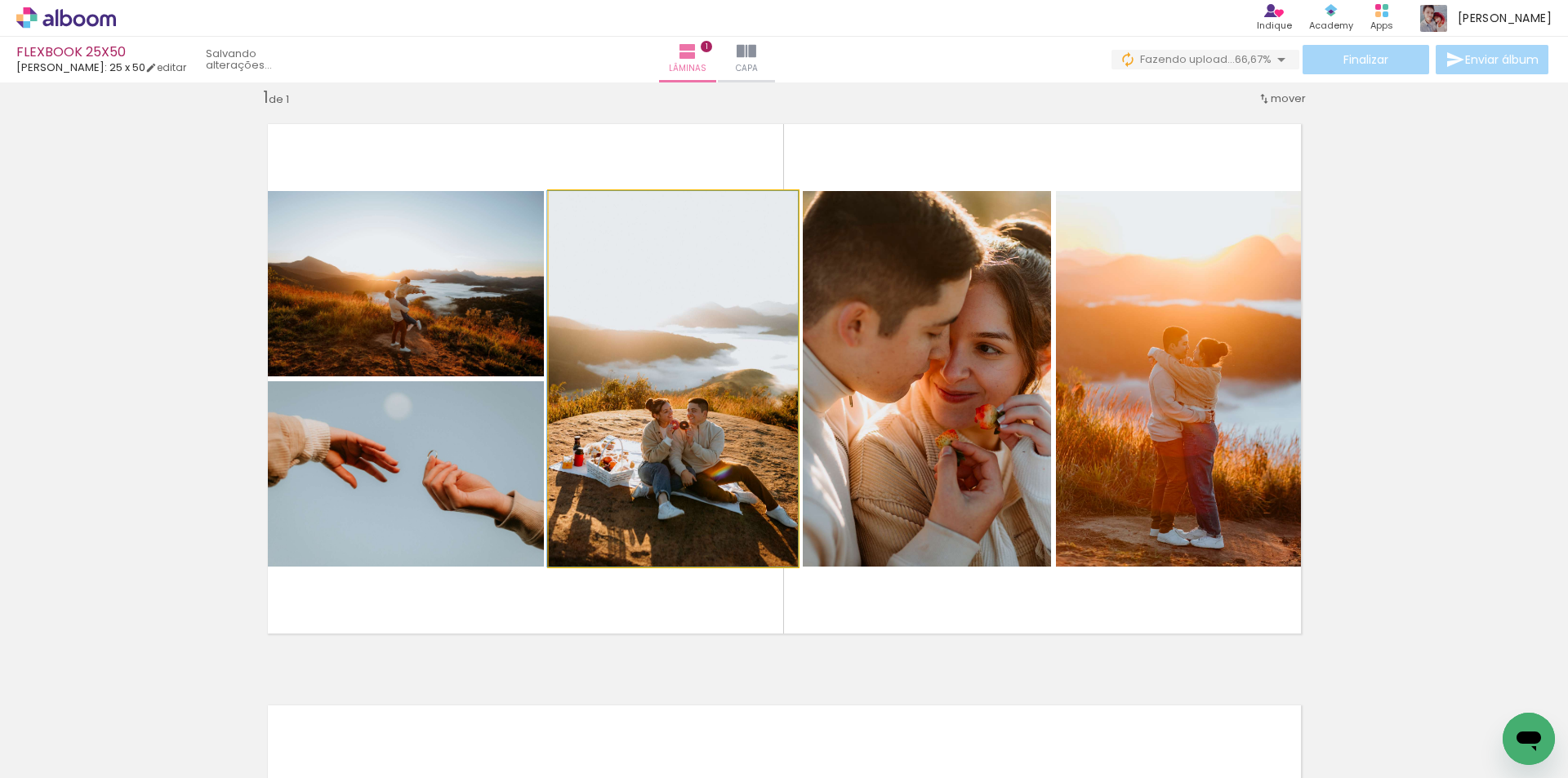
drag, startPoint x: 702, startPoint y: 393, endPoint x: 686, endPoint y: 385, distance: 17.9
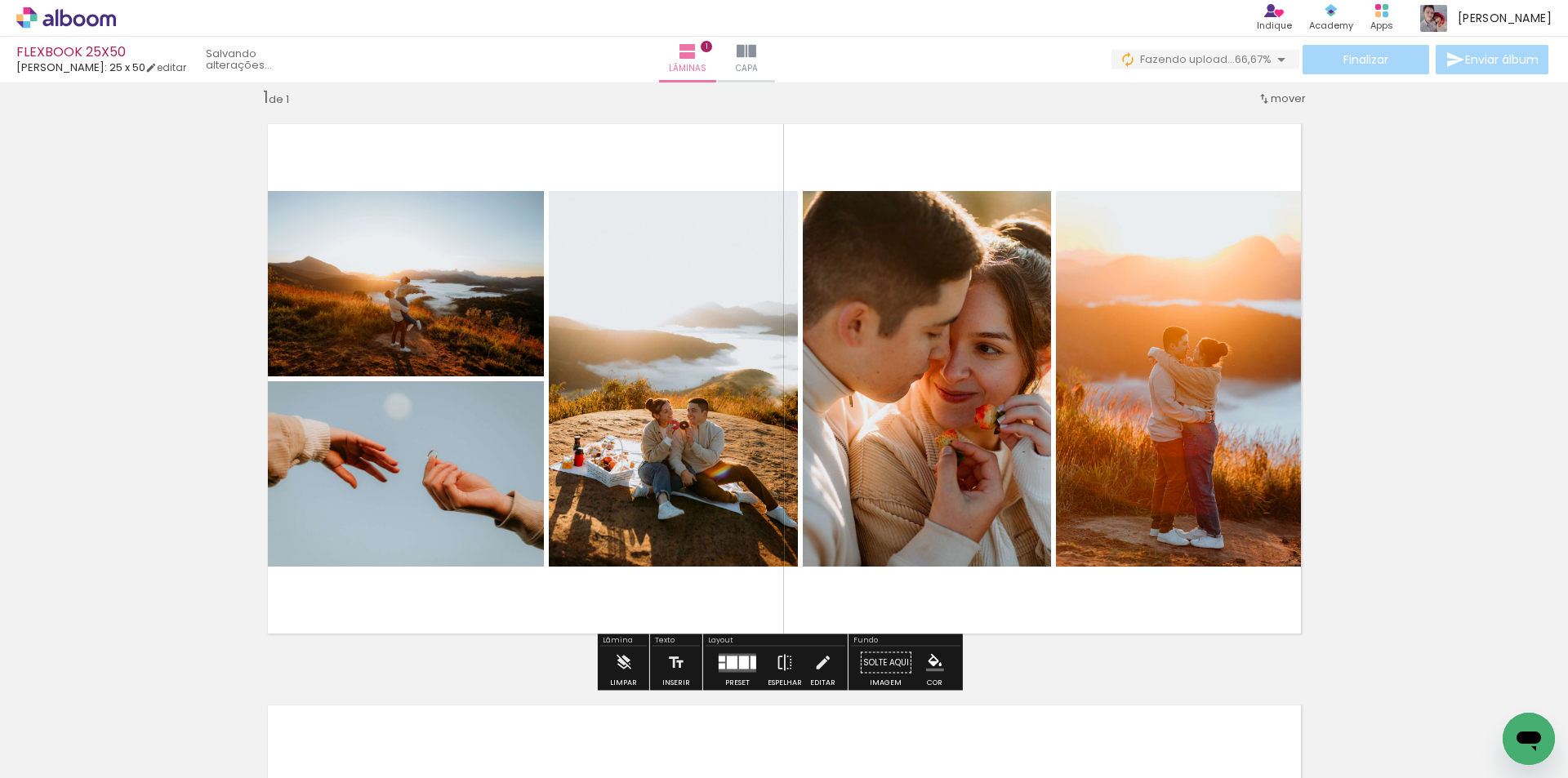
click at [1442, 188] on div "Inserir lâmina 1 de 1" at bounding box center [784, 649] width 1568 height 1163
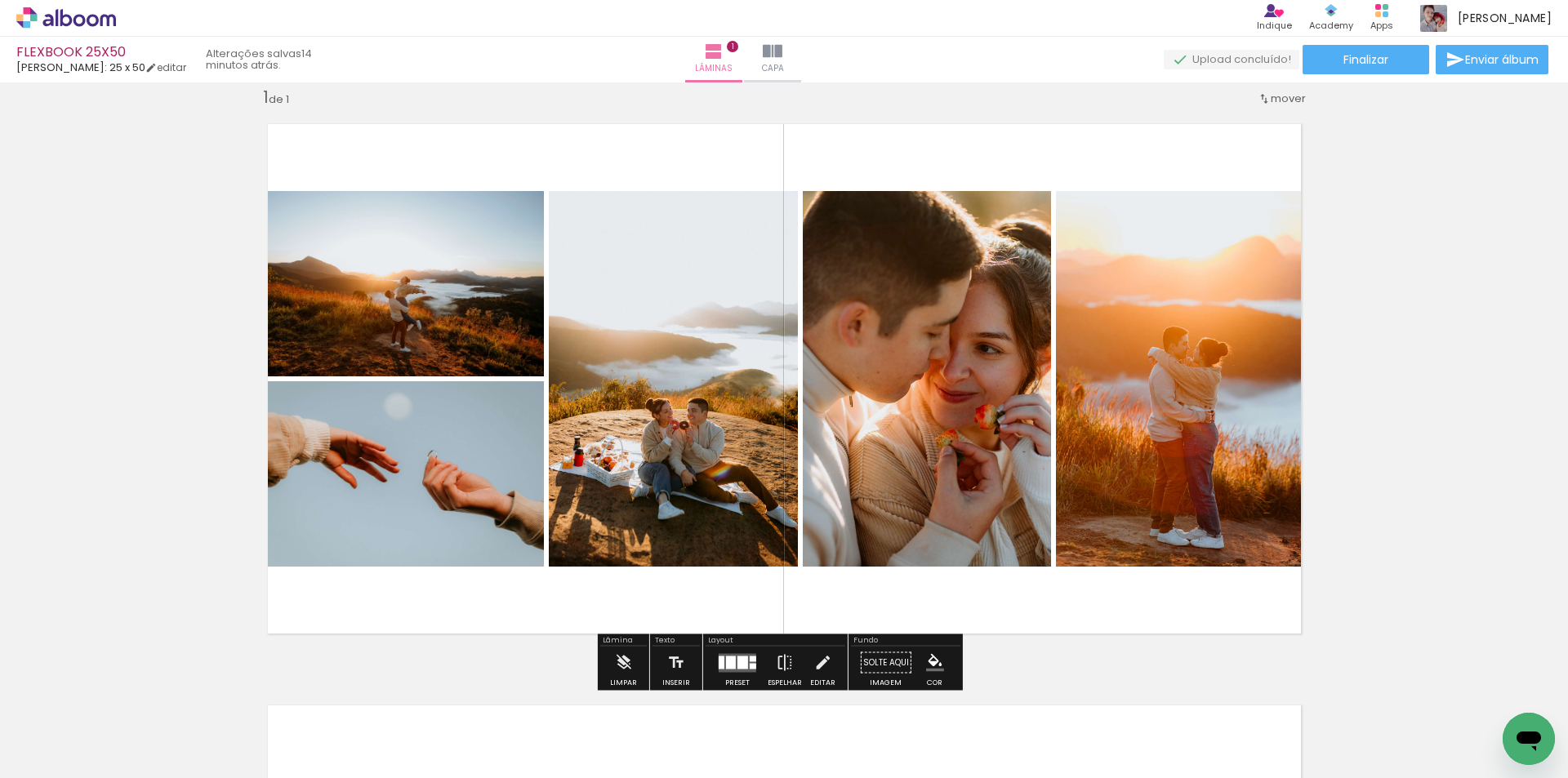
click at [1455, 396] on div "Inserir lâmina 1 de 1" at bounding box center [784, 649] width 1568 height 1163
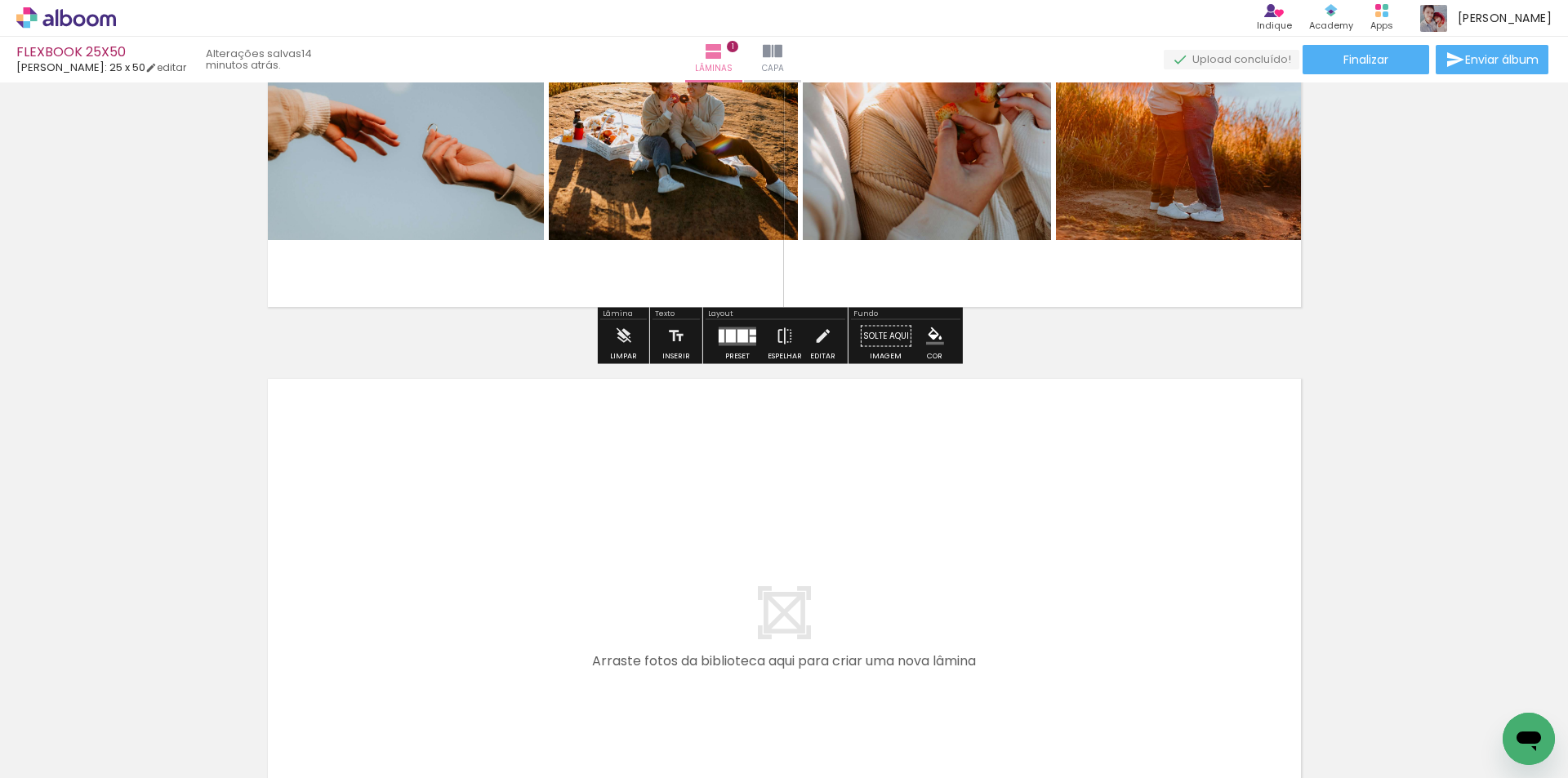
scroll to position [511, 0]
